Goal: Task Accomplishment & Management: Use online tool/utility

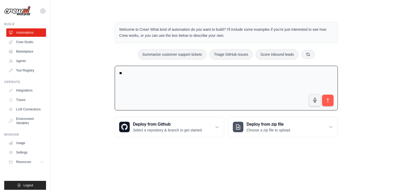
type textarea "*"
drag, startPoint x: 0, startPoint y: 0, endPoint x: 244, endPoint y: 99, distance: 263.2
click at [244, 99] on textarea "**********" at bounding box center [226, 88] width 223 height 45
type textarea "**********"
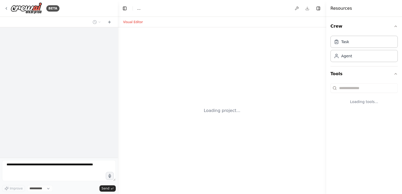
select select "****"
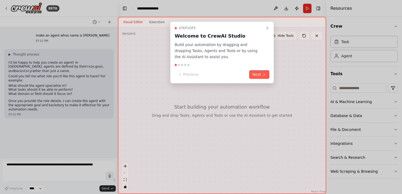
drag, startPoint x: 264, startPoint y: 74, endPoint x: 251, endPoint y: 75, distance: 13.4
click at [251, 75] on button "Next" at bounding box center [259, 74] width 20 height 9
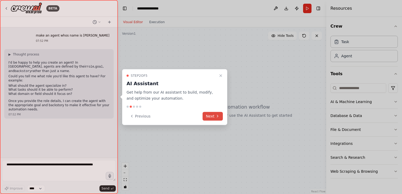
click at [211, 118] on button "Next" at bounding box center [212, 116] width 20 height 9
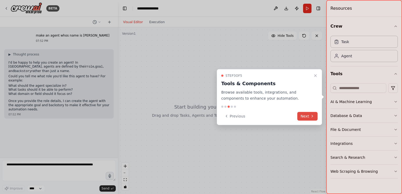
click at [309, 116] on button "Next" at bounding box center [307, 116] width 20 height 9
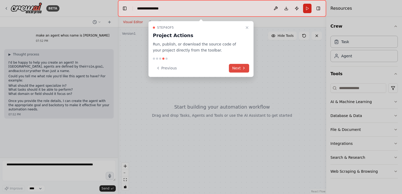
click at [233, 67] on button "Next" at bounding box center [239, 68] width 20 height 9
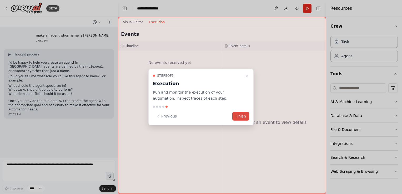
click at [242, 118] on button "Finish" at bounding box center [240, 116] width 17 height 9
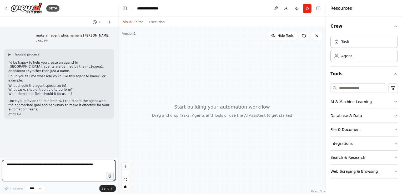
drag, startPoint x: 93, startPoint y: 167, endPoint x: 73, endPoint y: 176, distance: 22.5
click at [73, 176] on textarea at bounding box center [59, 170] width 114 height 21
type textarea "**********"
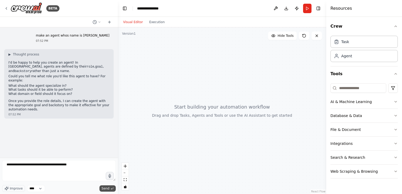
click at [107, 190] on span "Send" at bounding box center [105, 188] width 8 height 4
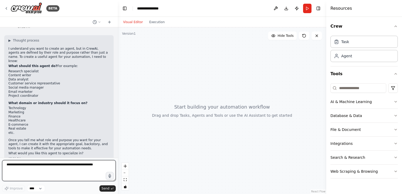
scroll to position [105, 0]
click at [35, 163] on textarea at bounding box center [59, 170] width 114 height 21
type textarea "**********"
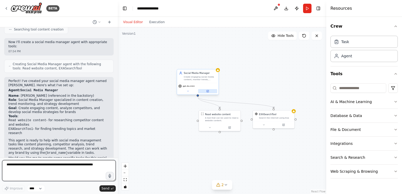
scroll to position [361, 0]
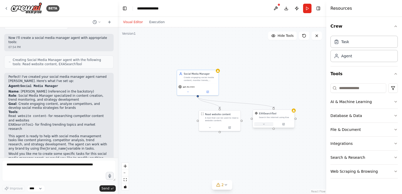
click at [266, 125] on button at bounding box center [263, 124] width 19 height 4
click at [237, 153] on div ".deletable-edge-delete-btn { width: 20px; height: 20px; border: 0px solid #ffff…" at bounding box center [222, 110] width 208 height 167
click at [245, 76] on div ".deletable-edge-delete-btn { width: 20px; height: 20px; border: 0px solid #ffff…" at bounding box center [222, 110] width 208 height 167
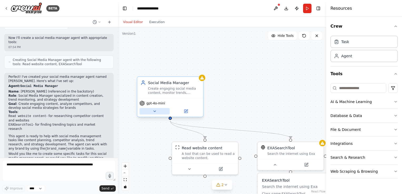
click at [156, 108] on button at bounding box center [154, 111] width 30 height 6
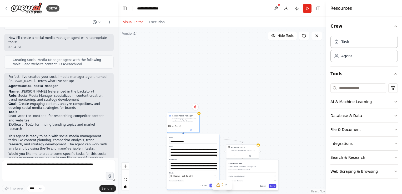
click at [273, 186] on button "Save" at bounding box center [272, 186] width 8 height 4
click at [210, 186] on button "Save" at bounding box center [213, 186] width 8 height 4
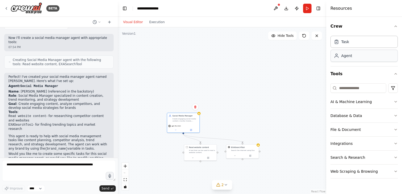
click at [346, 55] on div "Agent" at bounding box center [346, 55] width 11 height 5
click at [371, 55] on div "Agent" at bounding box center [363, 56] width 67 height 12
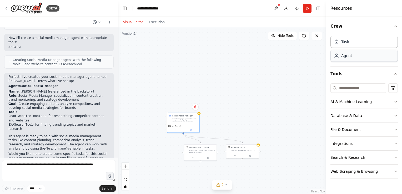
click at [371, 55] on div "Agent" at bounding box center [363, 56] width 67 height 12
click at [350, 100] on button "AI & Machine Learning" at bounding box center [363, 102] width 67 height 14
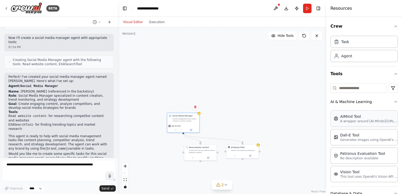
click at [365, 123] on p "A wrapper around [AI-Minds](https://mindsdb.com/minds). Useful for when you nee…" at bounding box center [369, 121] width 58 height 4
drag, startPoint x: 365, startPoint y: 123, endPoint x: 251, endPoint y: 137, distance: 115.0
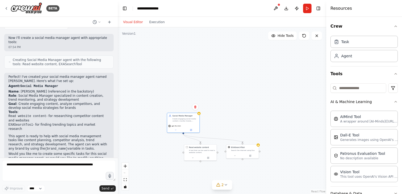
click at [251, 137] on div "BETA make an agent whos name is kabir 07:52 PM ▶ Thought process I'd be happy t…" at bounding box center [201, 97] width 402 height 194
click at [105, 188] on span "Send" at bounding box center [105, 188] width 8 height 4
click at [224, 181] on button "2" at bounding box center [222, 185] width 20 height 10
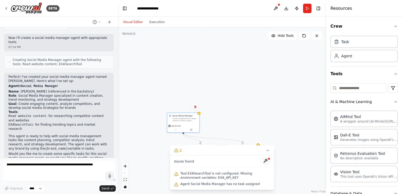
click at [239, 75] on div ".deletable-edge-delete-btn { width: 20px; height: 20px; border: 0px solid #ffff…" at bounding box center [222, 110] width 208 height 167
click at [237, 117] on div ".deletable-edge-delete-btn { width: 20px; height: 20px; border: 0px solid #ffff…" at bounding box center [222, 110] width 208 height 167
click at [188, 125] on div "gpt-4o-mini" at bounding box center [183, 125] width 30 height 3
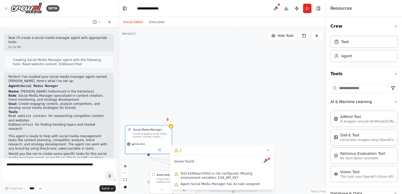
click at [302, 126] on div ".deletable-edge-delete-btn { width: 20px; height: 20px; border: 0px solid #ffff…" at bounding box center [222, 110] width 208 height 167
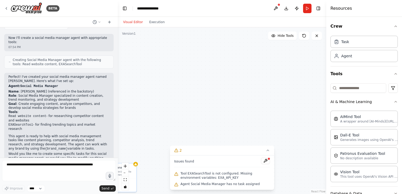
drag, startPoint x: 302, startPoint y: 126, endPoint x: 258, endPoint y: 172, distance: 64.5
click at [258, 172] on div "Version 1 Hide Tools .deletable-edge-delete-btn { width: 20px; height: 20px; bo…" at bounding box center [222, 110] width 208 height 167
click at [268, 151] on icon at bounding box center [267, 150] width 2 height 1
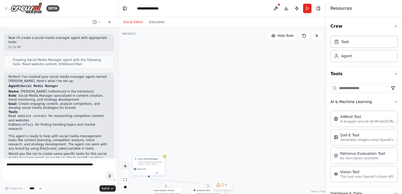
click at [124, 166] on icon "zoom in" at bounding box center [125, 166] width 3 height 3
click at [125, 172] on button "zoom out" at bounding box center [125, 172] width 7 height 7
click at [125, 172] on div "React Flow controls" at bounding box center [125, 176] width 7 height 27
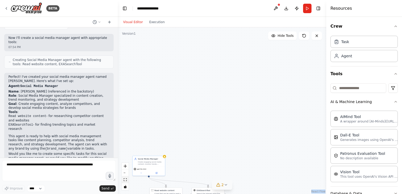
click at [126, 183] on button "fit view" at bounding box center [125, 179] width 7 height 7
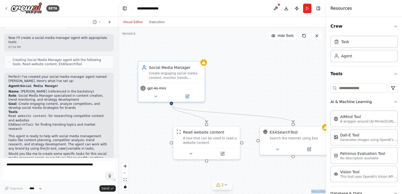
drag, startPoint x: 284, startPoint y: 159, endPoint x: 295, endPoint y: 160, distance: 11.6
click at [295, 160] on div ".deletable-edge-delete-btn { width: 20px; height: 20px; border: 0px solid #ffff…" at bounding box center [222, 110] width 208 height 167
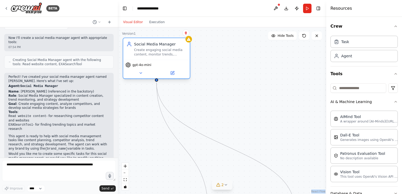
drag, startPoint x: 200, startPoint y: 72, endPoint x: 181, endPoint y: 46, distance: 31.6
click at [181, 46] on div "Social Media Manager Create engaging social media content, monitor trends, anal…" at bounding box center [160, 48] width 53 height 15
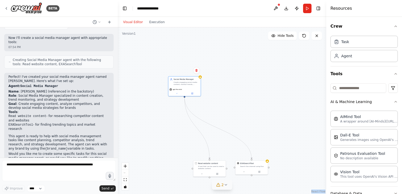
drag, startPoint x: 209, startPoint y: 169, endPoint x: 228, endPoint y: 199, distance: 35.5
drag, startPoint x: 228, startPoint y: 199, endPoint x: 213, endPoint y: 84, distance: 116.6
click at [213, 84] on div ".deletable-edge-delete-btn { width: 20px; height: 20px; border: 0px solid #ffff…" at bounding box center [222, 110] width 208 height 167
drag, startPoint x: 269, startPoint y: 170, endPoint x: 299, endPoint y: 172, distance: 30.3
drag, startPoint x: 299, startPoint y: 172, endPoint x: 235, endPoint y: 169, distance: 64.0
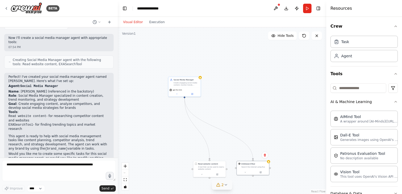
click at [235, 169] on div ".deletable-edge-delete-btn { width: 20px; height: 20px; border: 0px solid #ffff…" at bounding box center [222, 110] width 208 height 167
drag, startPoint x: 235, startPoint y: 169, endPoint x: 300, endPoint y: 192, distance: 68.2
drag, startPoint x: 300, startPoint y: 192, endPoint x: 270, endPoint y: 167, distance: 38.4
click at [270, 167] on div at bounding box center [270, 168] width 2 height 2
click at [287, 166] on div ".deletable-edge-delete-btn { width: 20px; height: 20px; border: 0px solid #ffff…" at bounding box center [222, 110] width 208 height 167
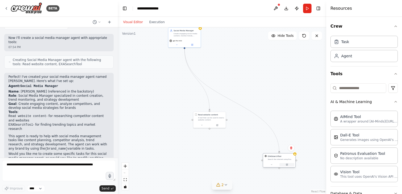
drag, startPoint x: 264, startPoint y: 169, endPoint x: 290, endPoint y: 163, distance: 27.3
click at [290, 163] on div at bounding box center [279, 165] width 32 height 6
drag, startPoint x: 207, startPoint y: 122, endPoint x: 162, endPoint y: 157, distance: 57.4
click at [162, 158] on div at bounding box center [174, 161] width 32 height 6
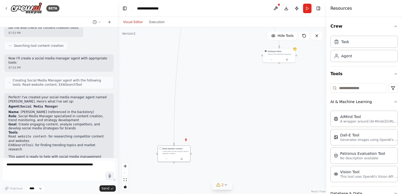
drag, startPoint x: 116, startPoint y: 90, endPoint x: 190, endPoint y: 26, distance: 97.8
click at [190, 26] on div "Visual Editor Execution" at bounding box center [222, 22] width 208 height 11
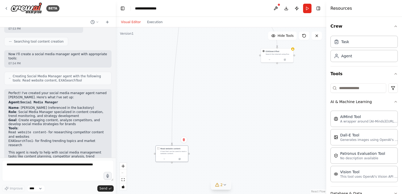
drag, startPoint x: 117, startPoint y: 122, endPoint x: 116, endPoint y: 99, distance: 23.4
click at [116, 99] on div "BETA make an agent whos name is kabir 07:52 PM ▶ Thought process I'd be happy t…" at bounding box center [201, 97] width 402 height 194
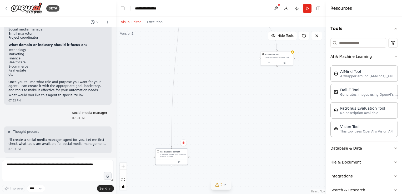
scroll to position [69, 0]
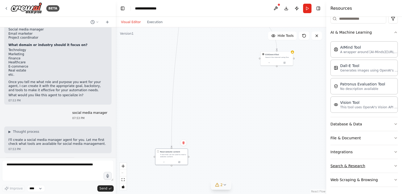
click at [393, 165] on icon "button" at bounding box center [395, 166] width 4 height 4
click at [368, 183] on p "A tool that can be used to search the internet with a search_query." at bounding box center [369, 185] width 58 height 4
click at [287, 9] on button "Download" at bounding box center [286, 8] width 8 height 9
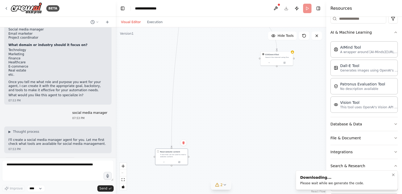
click at [333, 177] on div "Downloading..." at bounding box center [332, 177] width 64 height 5
click at [367, 186] on li "Downloading... Please wait while we generate the code." at bounding box center [346, 179] width 102 height 19
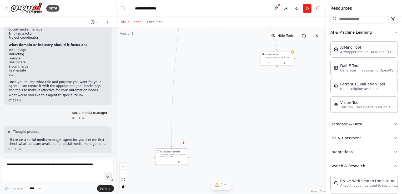
click at [213, 66] on div ".deletable-edge-delete-btn { width: 20px; height: 20px; border: 0px solid #ffff…" at bounding box center [221, 110] width 210 height 167
click at [190, 81] on div ".deletable-edge-delete-btn { width: 20px; height: 20px; border: 0px solid #ffff…" at bounding box center [221, 110] width 210 height 167
click at [319, 37] on button at bounding box center [316, 36] width 11 height 8
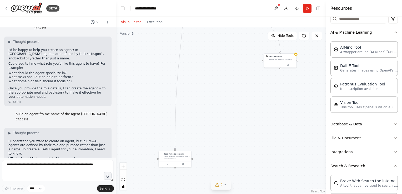
scroll to position [0, 0]
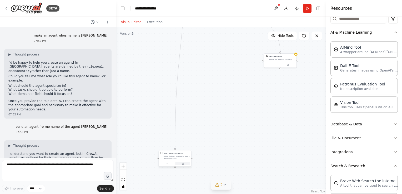
click at [184, 165] on button at bounding box center [182, 163] width 15 height 3
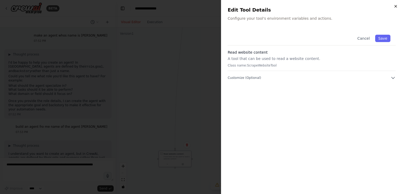
click at [393, 4] on icon "button" at bounding box center [395, 6] width 4 height 4
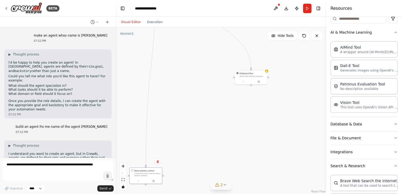
drag, startPoint x: 297, startPoint y: 64, endPoint x: 307, endPoint y: 117, distance: 54.0
click at [307, 117] on div ".deletable-edge-delete-btn { width: 20px; height: 20px; border: 0px solid #ffff…" at bounding box center [221, 110] width 210 height 167
drag, startPoint x: 291, startPoint y: 118, endPoint x: 289, endPoint y: 207, distance: 89.4
click at [289, 194] on html "BETA make an agent whos name is kabir 07:52 PM ▶ Thought process I'd be happy t…" at bounding box center [201, 97] width 402 height 194
drag, startPoint x: 136, startPoint y: 132, endPoint x: 285, endPoint y: 110, distance: 151.1
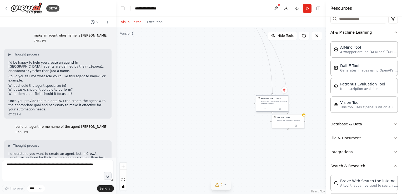
click at [285, 110] on div "Read website content A tool that can be used to read a website content." at bounding box center [272, 103] width 33 height 17
click at [287, 89] on icon at bounding box center [288, 89] width 2 height 3
click at [276, 93] on circle "Edge from 9a747565-b82f-4e34-9b64-6e4fc037c3f3 to c6d763b9-a4ba-4a03-8e91-37144…" at bounding box center [276, 92] width 3 height 3
click at [307, 12] on button "Run" at bounding box center [307, 8] width 8 height 9
click at [304, 8] on header "**********" at bounding box center [221, 8] width 210 height 17
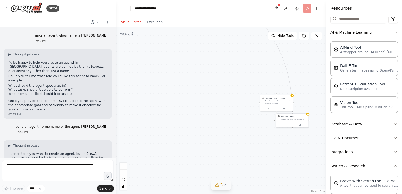
click at [304, 8] on header "**********" at bounding box center [221, 8] width 210 height 17
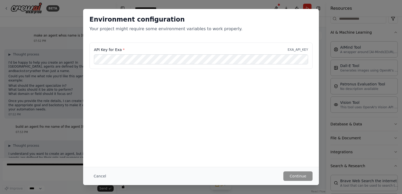
click at [365, 40] on div "Environment configuration Your project might require some environment variables…" at bounding box center [201, 97] width 402 height 194
